Goal: Task Accomplishment & Management: Use online tool/utility

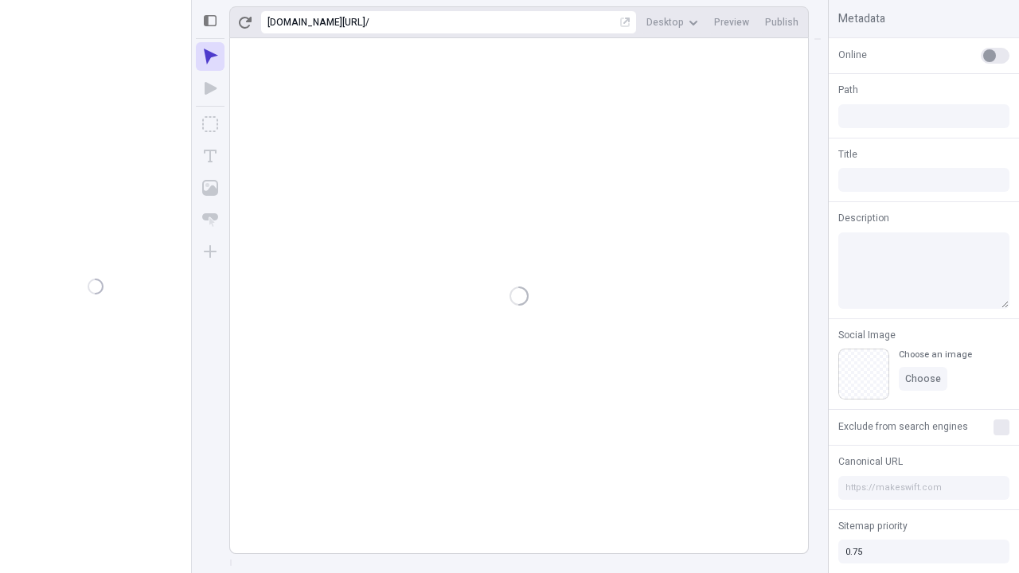
type input "/deep-link-acidus"
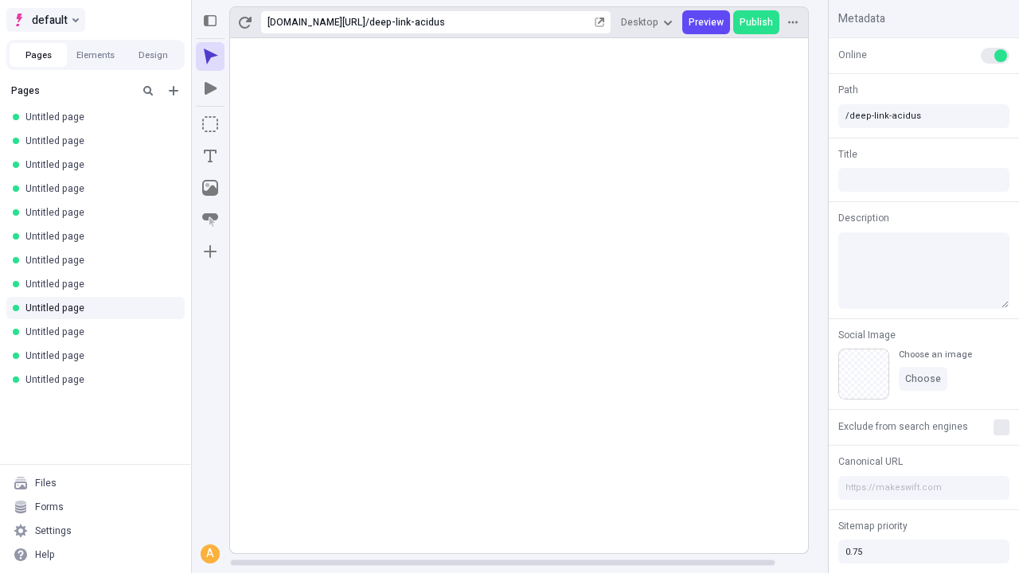
click at [45, 20] on span "default" at bounding box center [50, 19] width 36 height 19
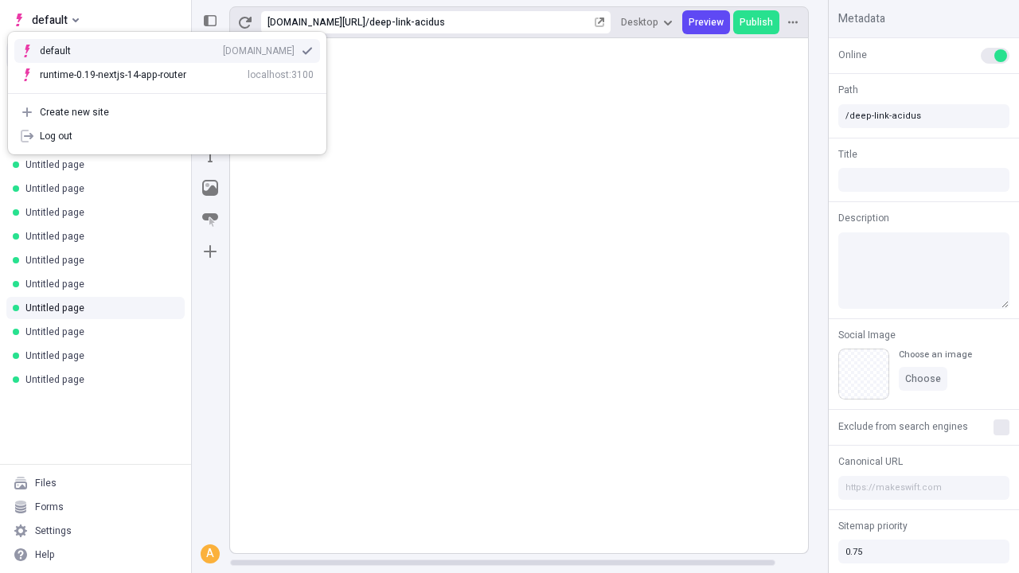
click at [223, 48] on div "qee9k4dy7d.staging.makeswift.site" at bounding box center [259, 51] width 72 height 13
click at [174, 91] on icon "Add new" at bounding box center [174, 91] width 10 height 10
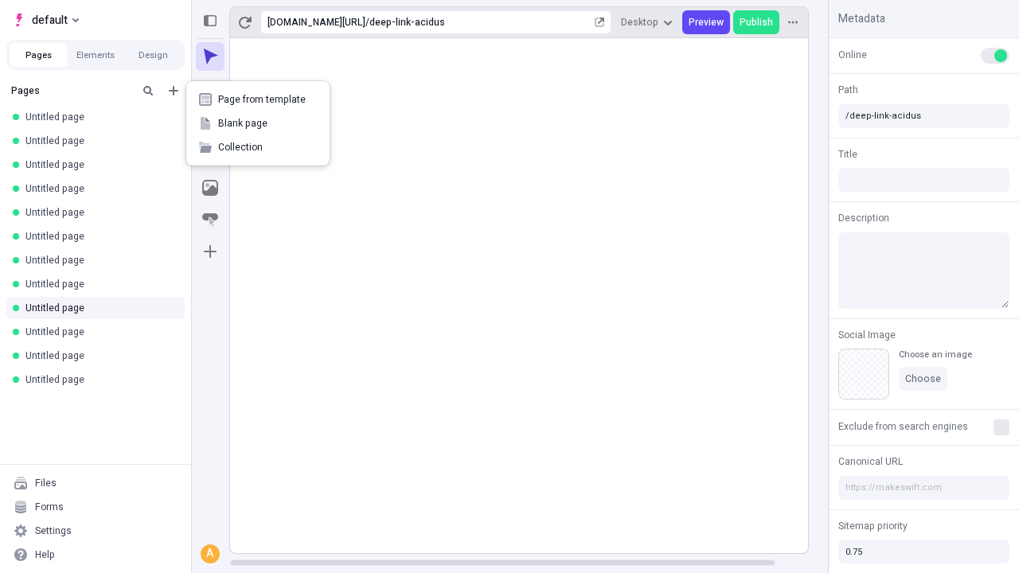
click at [258, 123] on span "Blank page" at bounding box center [267, 123] width 99 height 13
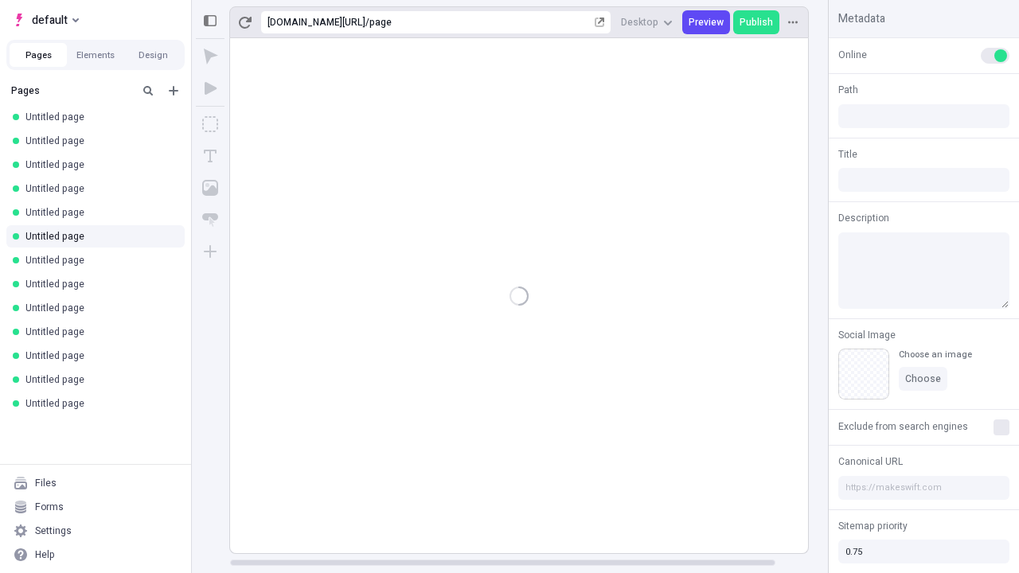
type input "/page"
